Goal: Check status: Check status

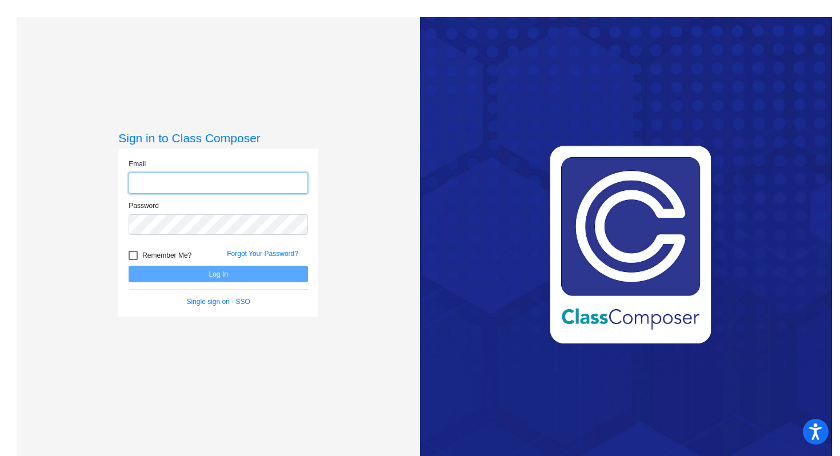
type input "[PERSON_NAME][EMAIL_ADDRESS][PERSON_NAME][DOMAIN_NAME]"
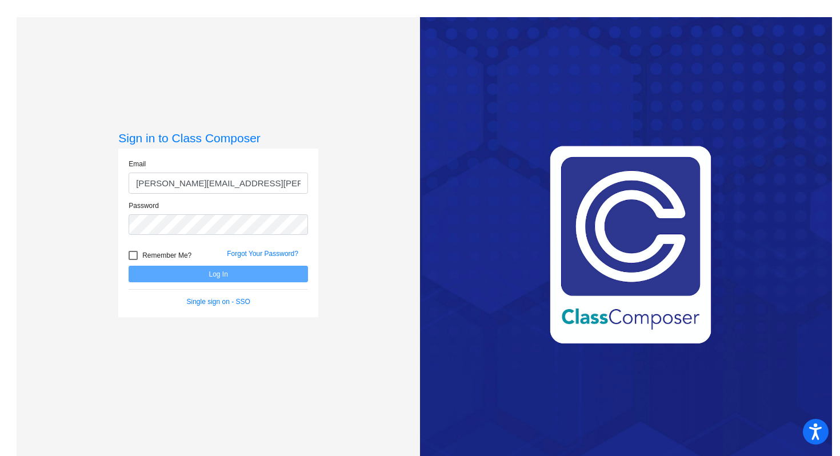
click at [311, 243] on div "Remember Me? Forgot Your Password?" at bounding box center [218, 254] width 197 height 24
click at [289, 279] on button "Log In" at bounding box center [218, 274] width 179 height 17
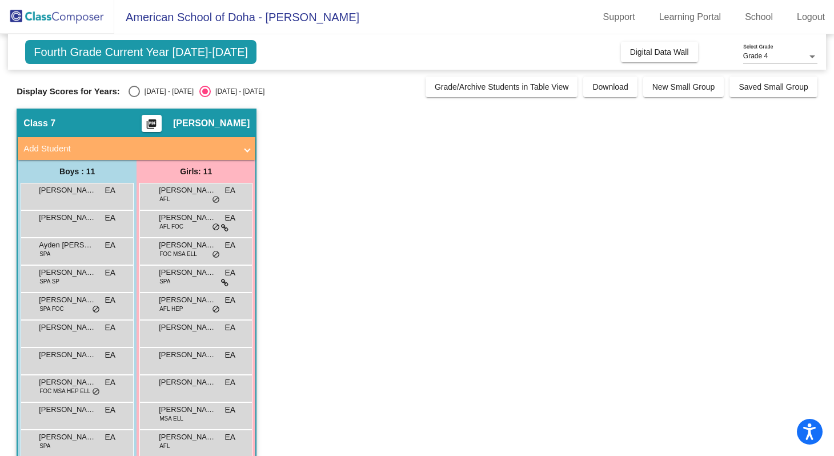
click at [131, 85] on div "Display Scores for Years: [DATE] - [DATE] [DATE] - [DATE] Grade/Archive Student…" at bounding box center [417, 87] width 801 height 21
click at [131, 87] on div "Select an option" at bounding box center [134, 91] width 11 height 11
click at [134, 97] on input "[DATE] - [DATE]" at bounding box center [134, 97] width 1 height 1
radio input "true"
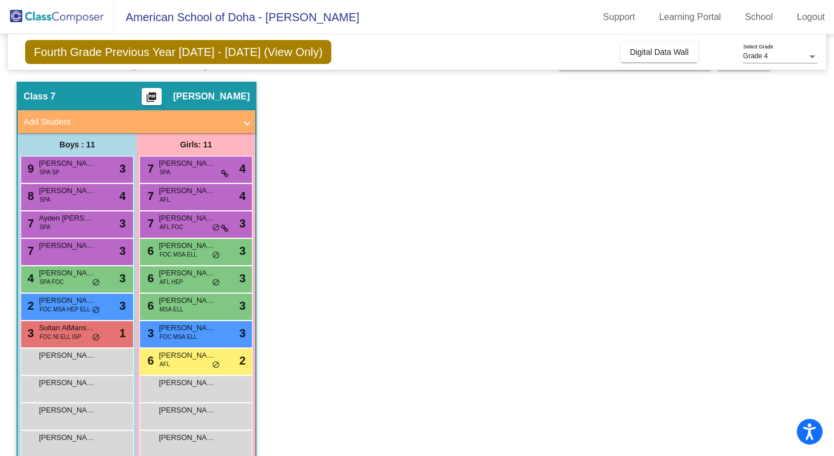
scroll to position [28, 0]
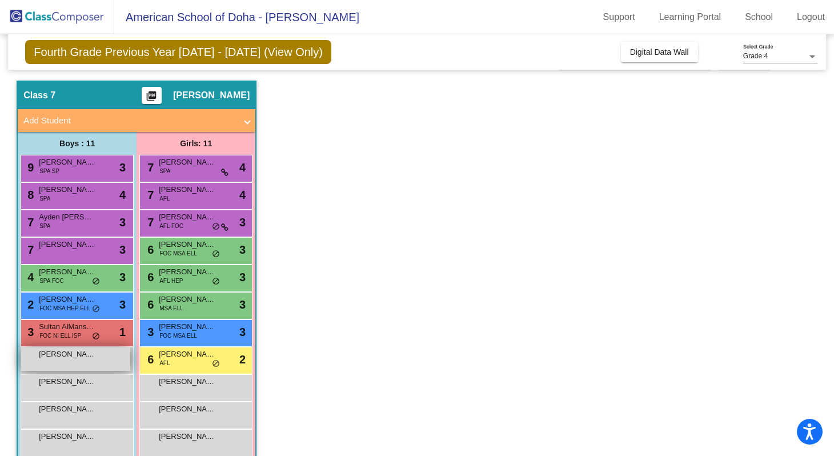
click at [110, 361] on div "[PERSON_NAME] lock do_not_disturb_alt" at bounding box center [75, 358] width 109 height 23
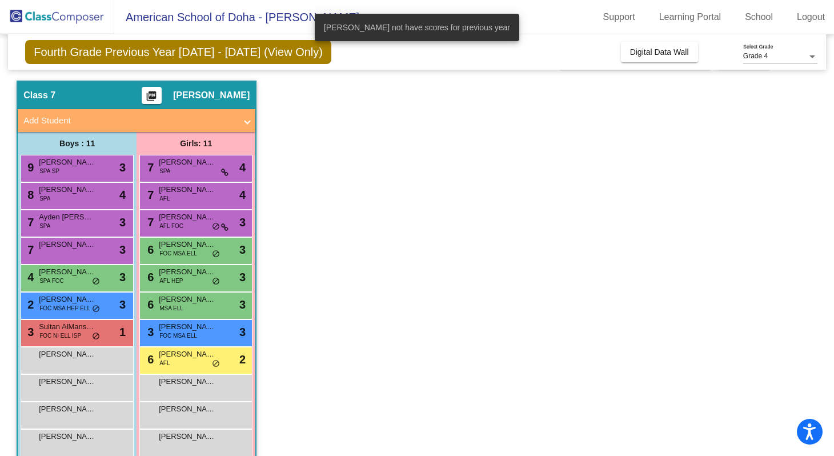
scroll to position [0, 0]
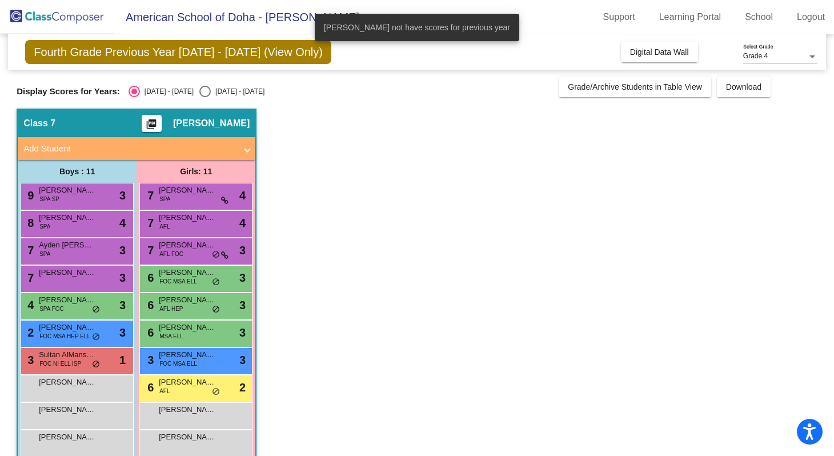
click at [211, 96] on div "[DATE] - [DATE]" at bounding box center [238, 91] width 54 height 10
click at [205, 97] on input "[DATE] - [DATE]" at bounding box center [205, 97] width 1 height 1
radio input "true"
